Goal: Information Seeking & Learning: Find specific fact

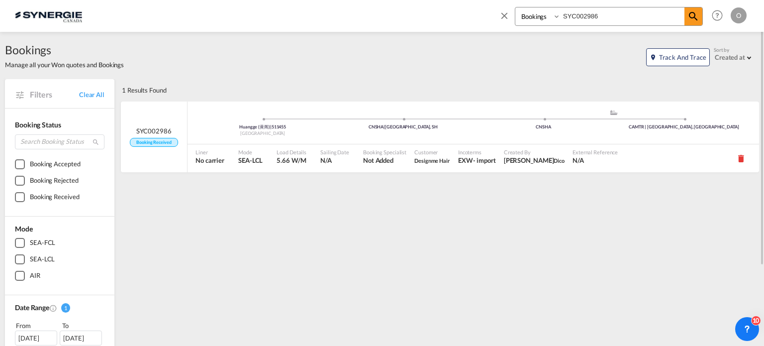
drag, startPoint x: 533, startPoint y: 18, endPoint x: 534, endPoint y: 24, distance: 6.1
click at [533, 18] on select "Bookings Quotes Enquiries" at bounding box center [538, 16] width 47 height 18
select select "Quotes"
click at [515, 7] on select "Bookings Quotes Enquiries" at bounding box center [538, 16] width 47 height 18
click at [573, 17] on input "SYC002986" at bounding box center [623, 15] width 124 height 17
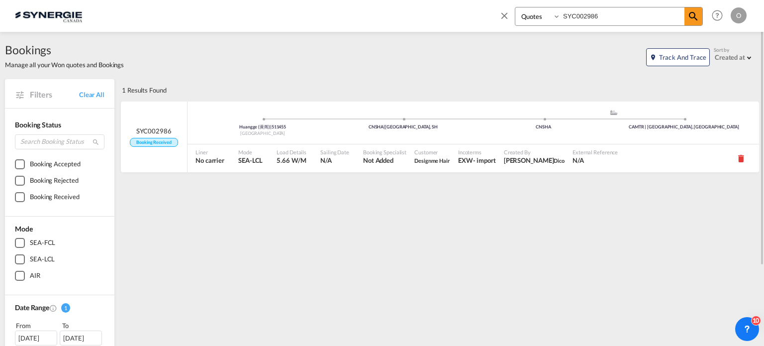
click at [573, 17] on input "SYC002986" at bounding box center [623, 15] width 124 height 17
paste input "0014231-B"
type input "SYC000014231-B"
click at [694, 16] on md-icon "icon-magnify" at bounding box center [694, 16] width 12 height 12
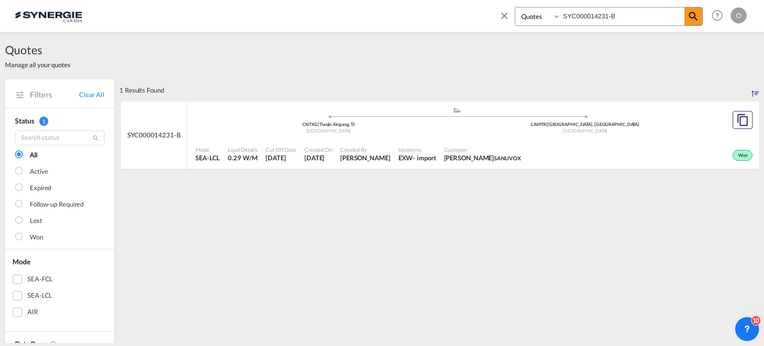
click at [495, 154] on span "Guillaume Lussier-Daigneault SANUVOX" at bounding box center [482, 157] width 77 height 9
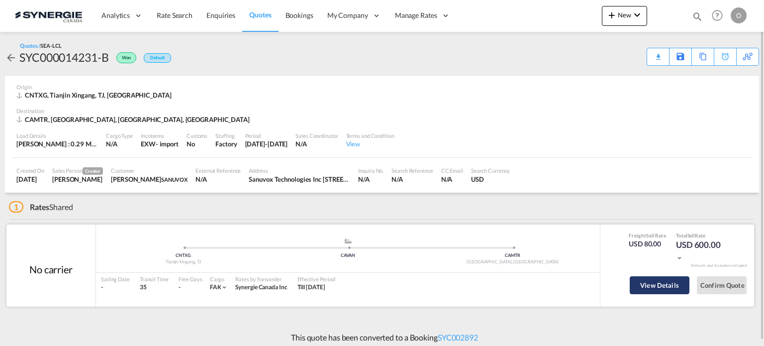
click at [654, 287] on button "View Details" at bounding box center [660, 285] width 60 height 18
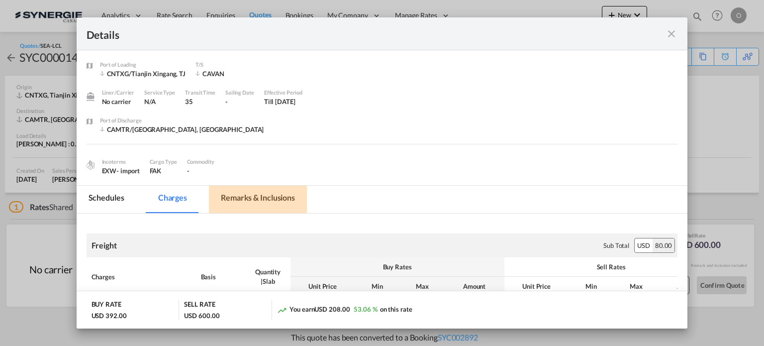
click at [267, 198] on md-tab-item "Remarks & Inclusions" at bounding box center [258, 199] width 98 height 27
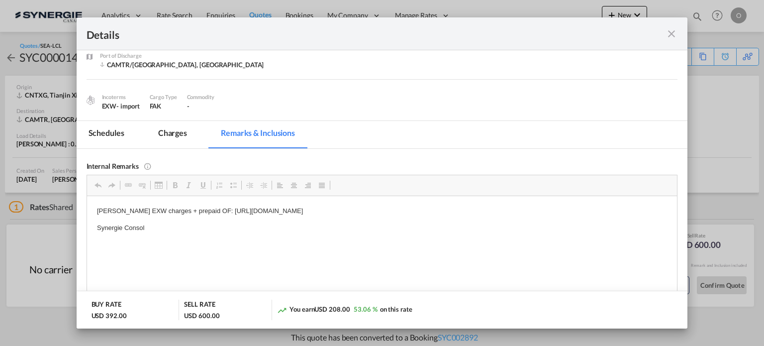
scroll to position [83, 0]
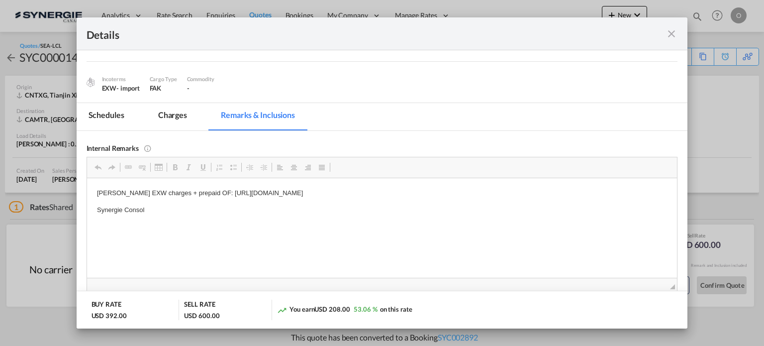
drag, startPoint x: 202, startPoint y: 192, endPoint x: 357, endPoint y: 201, distance: 155.5
drag, startPoint x: 453, startPoint y: 192, endPoint x: 202, endPoint y: 195, distance: 250.3
click at [202, 195] on p "[PERSON_NAME] EXW charges + prepaid OF: [URL][DOMAIN_NAME]" at bounding box center [382, 193] width 571 height 10
click at [240, 206] on span "Copy" at bounding box center [242, 204] width 31 height 14
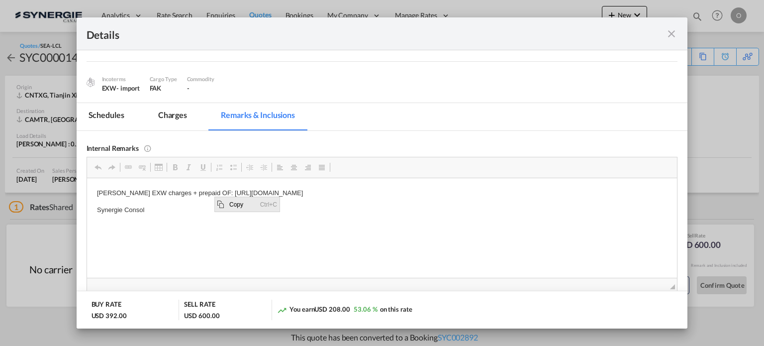
copy p "[URL][DOMAIN_NAME]"
click at [671, 33] on md-icon "icon-close fg-AAA8AD m-0 cursor" at bounding box center [672, 34] width 12 height 12
